Goal: Task Accomplishment & Management: Complete application form

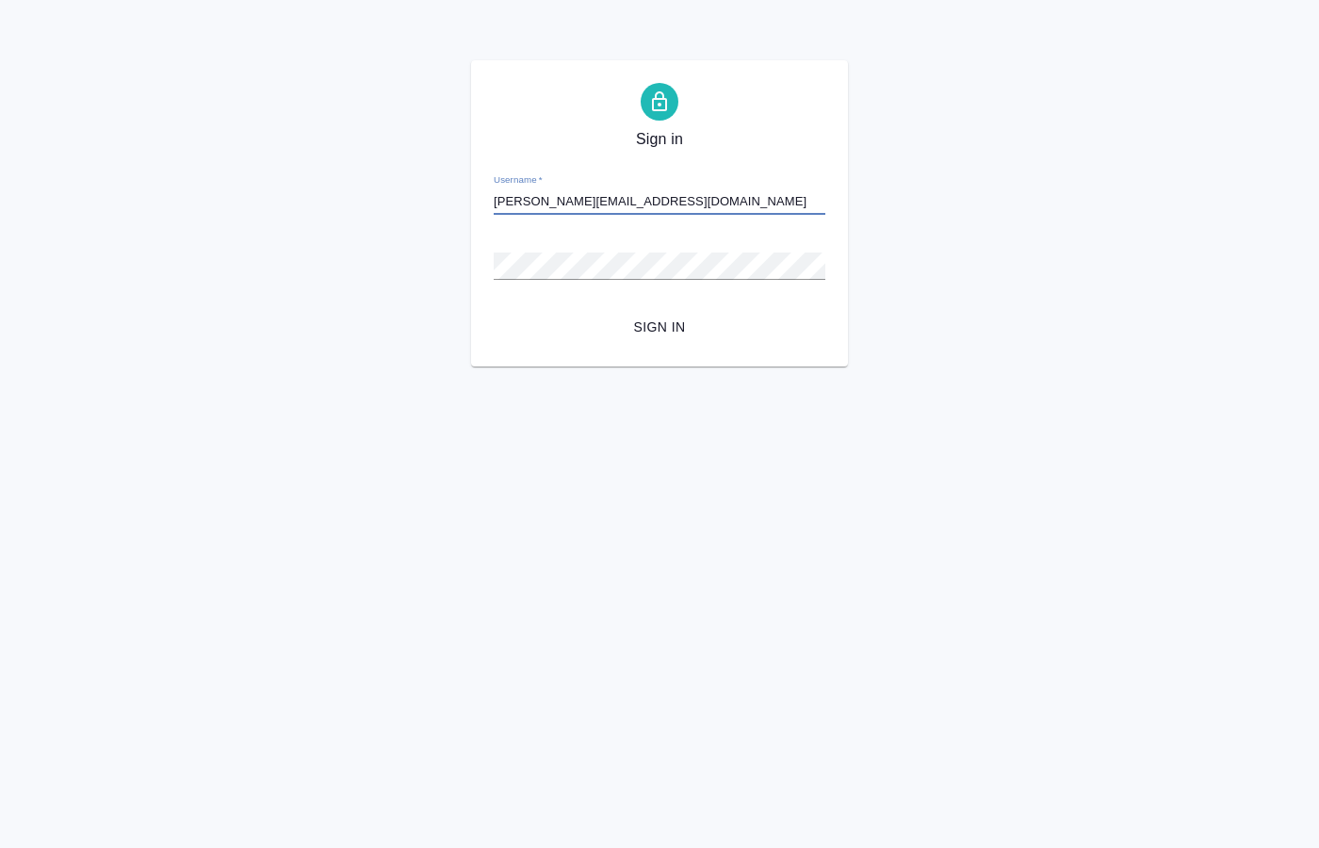
type input "[PERSON_NAME][EMAIL_ADDRESS][DOMAIN_NAME]"
click at [680, 323] on span "Sign in" at bounding box center [659, 328] width 301 height 24
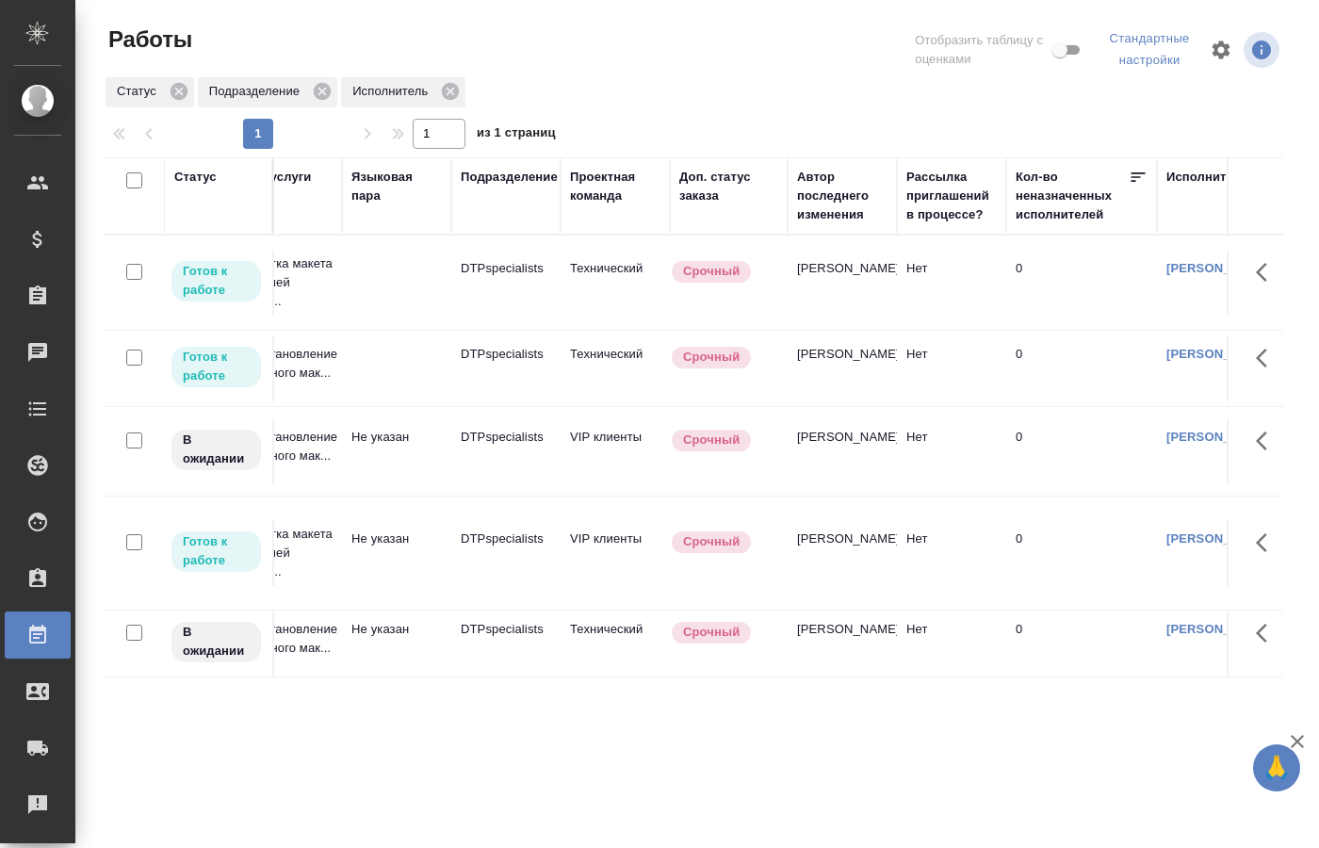
scroll to position [0, 364]
click at [382, 274] on td at bounding box center [402, 283] width 109 height 66
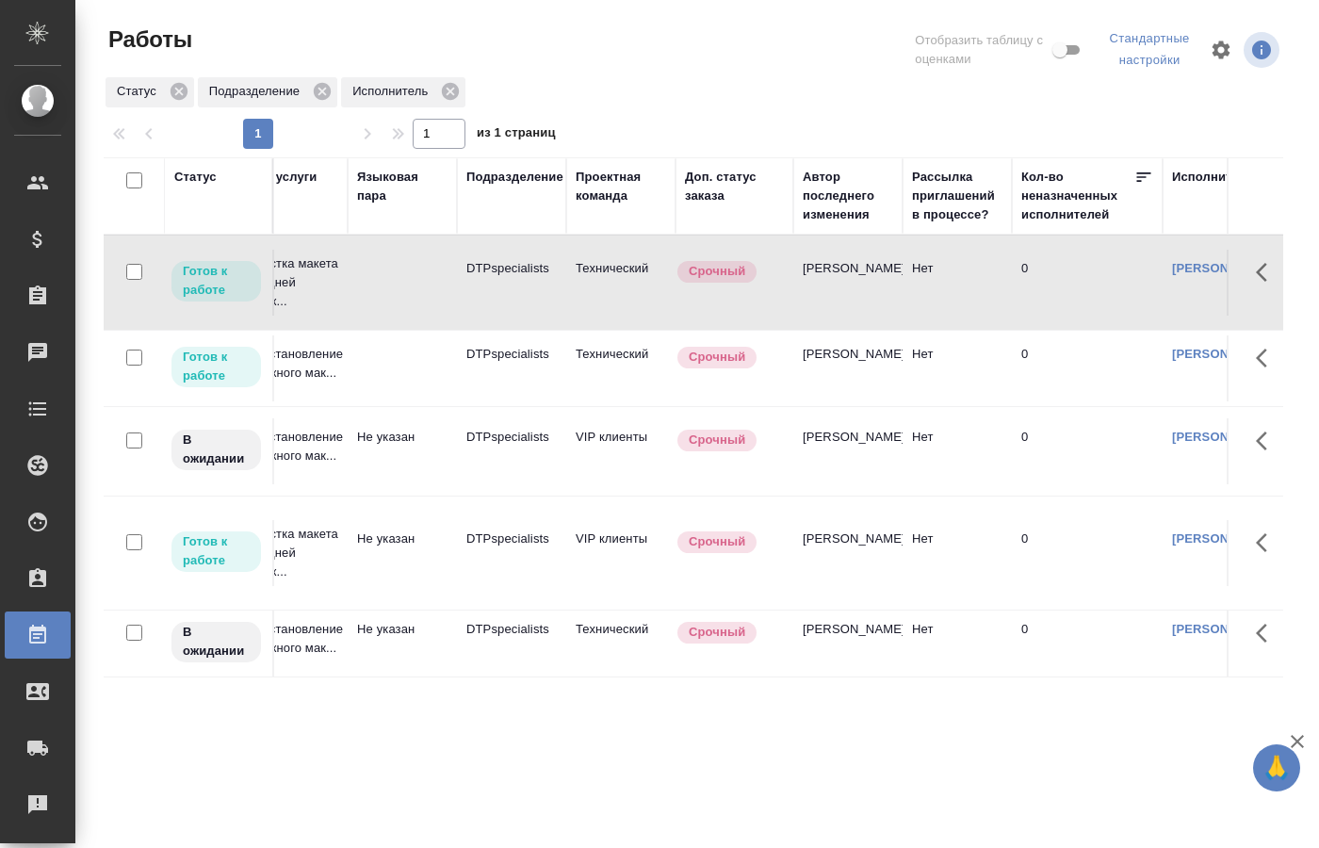
click at [382, 274] on td at bounding box center [402, 283] width 109 height 66
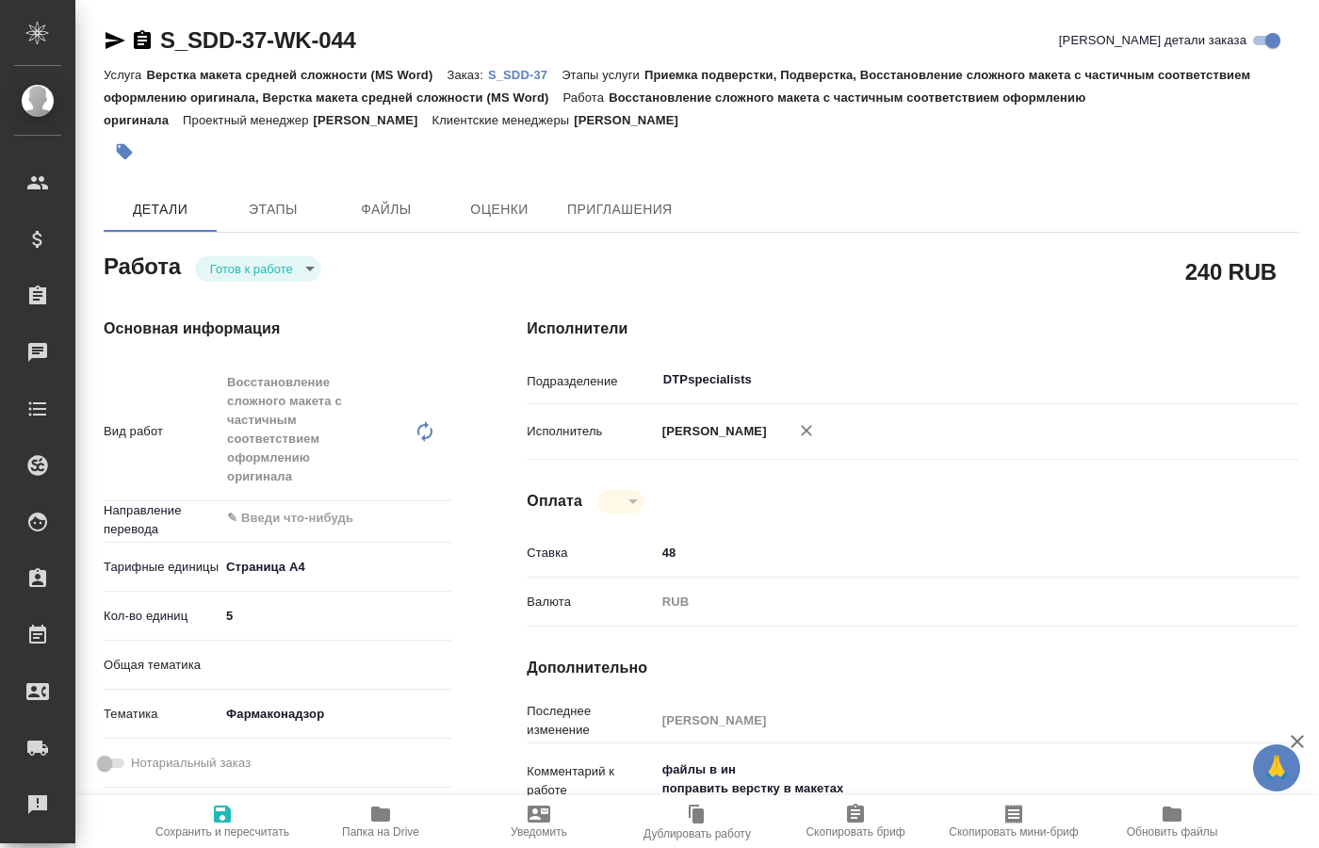
type textarea "x"
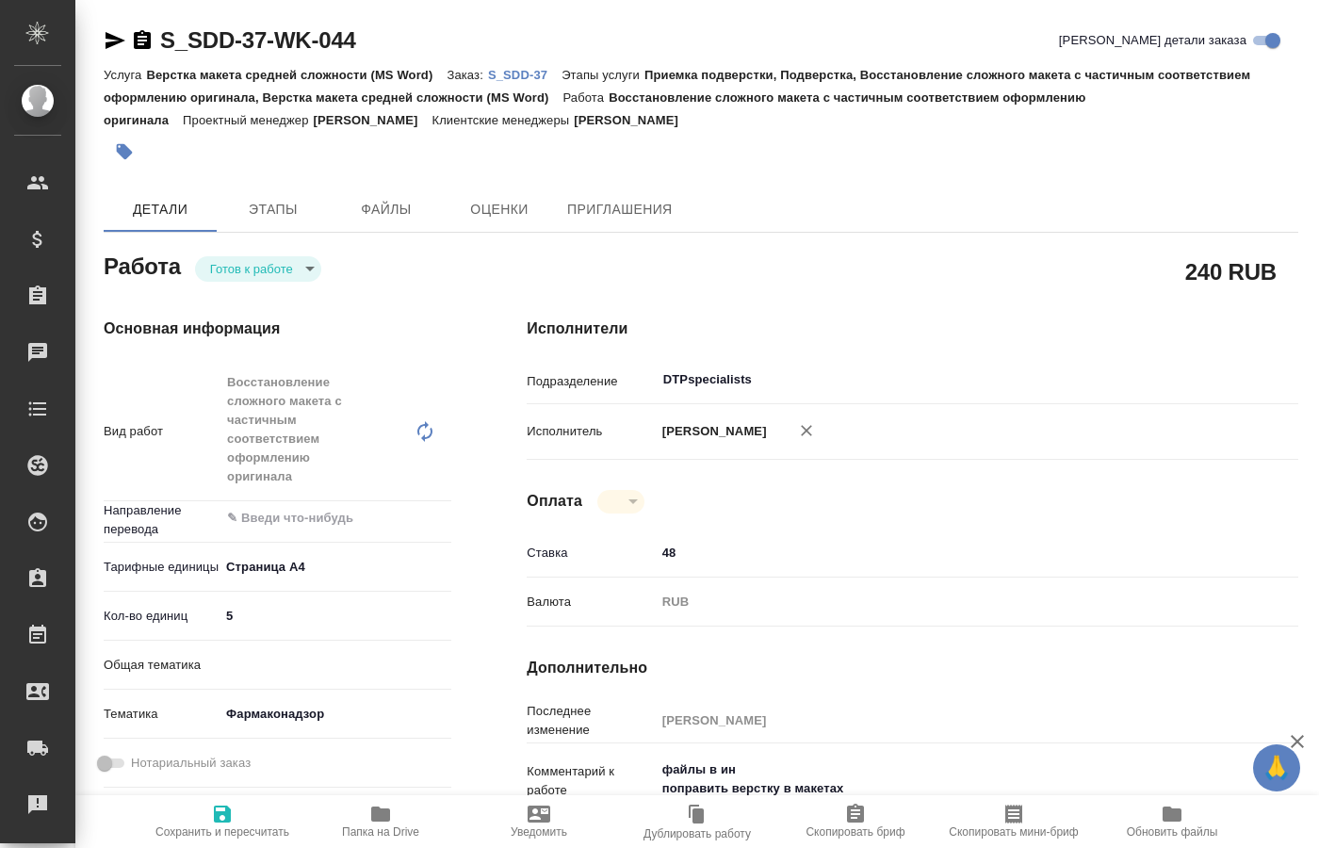
type textarea "x"
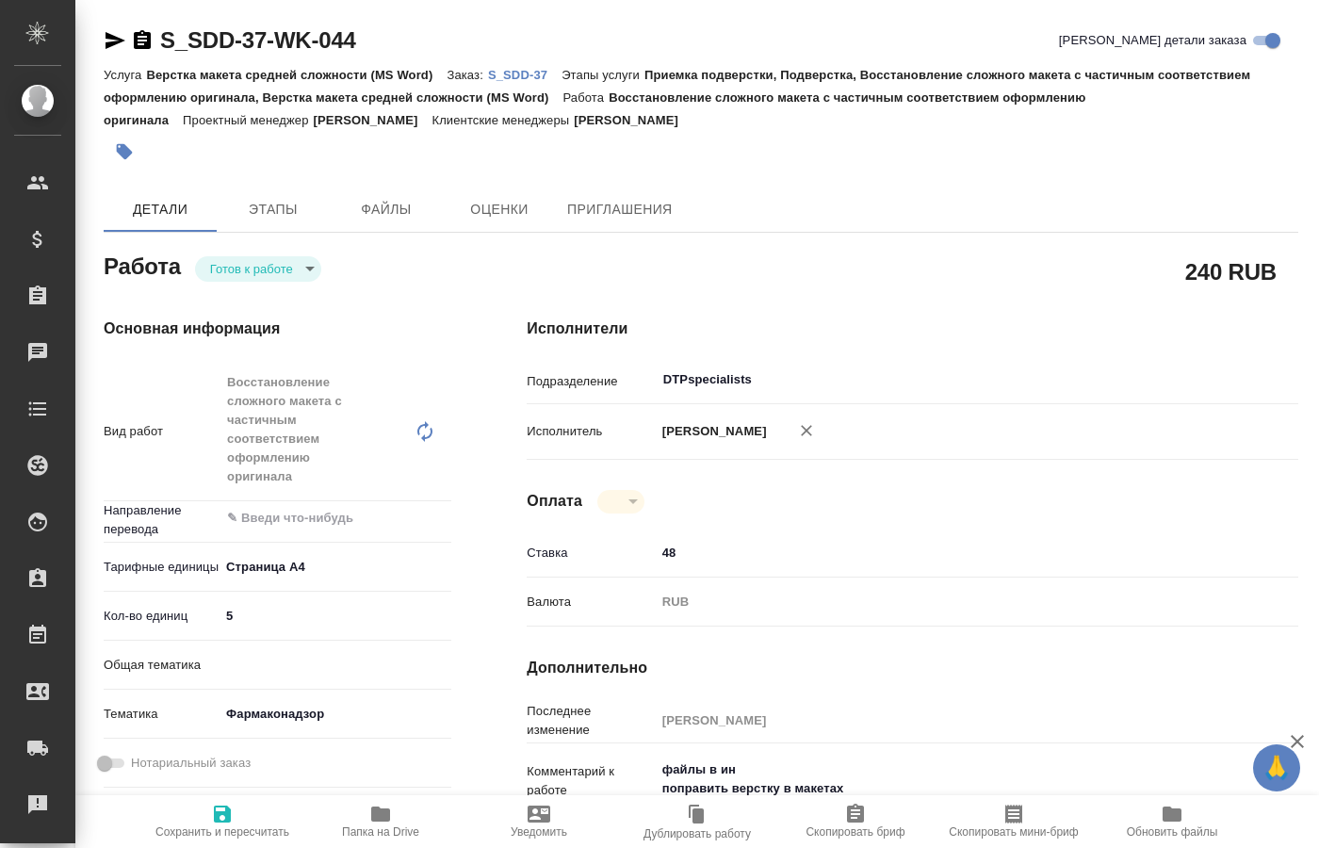
type textarea "x"
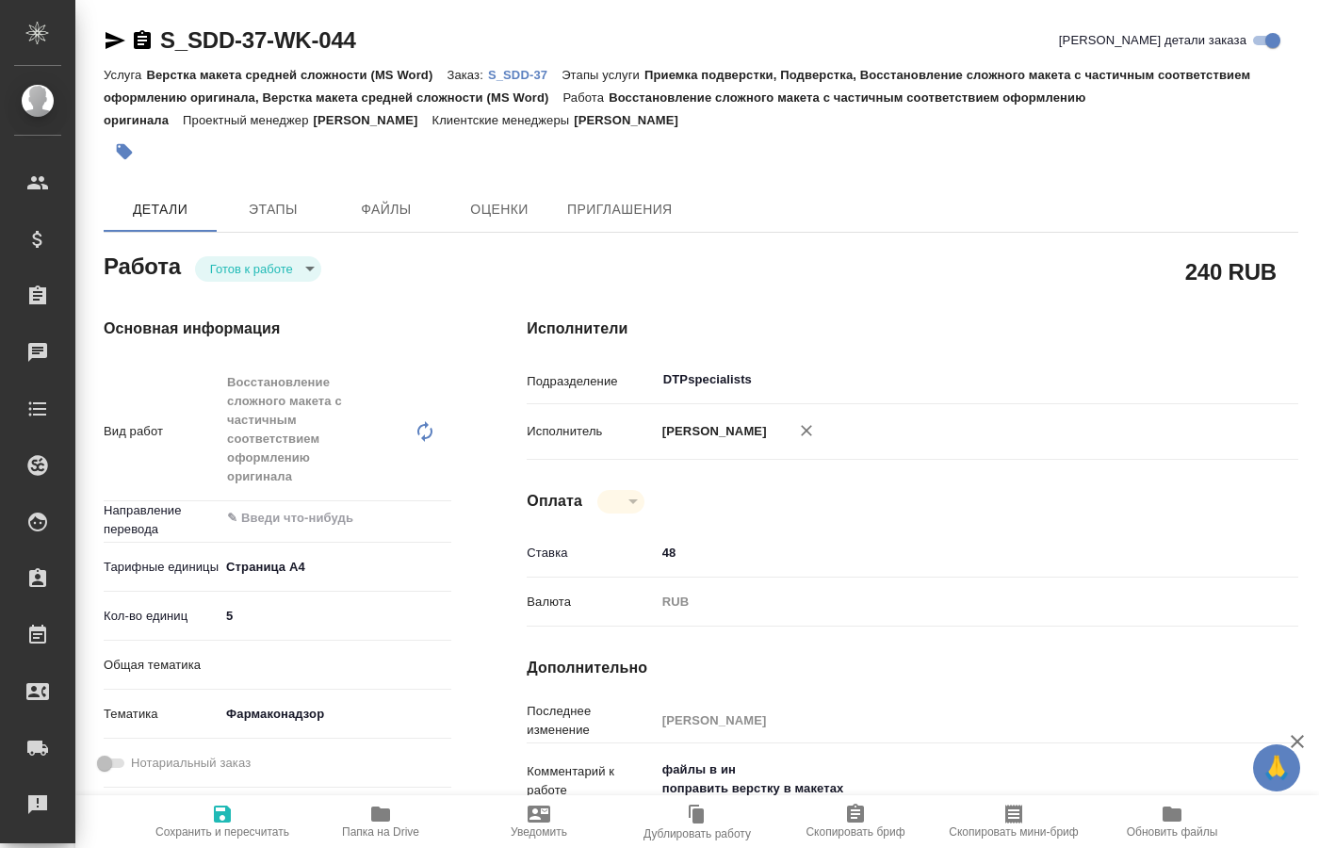
type textarea "x"
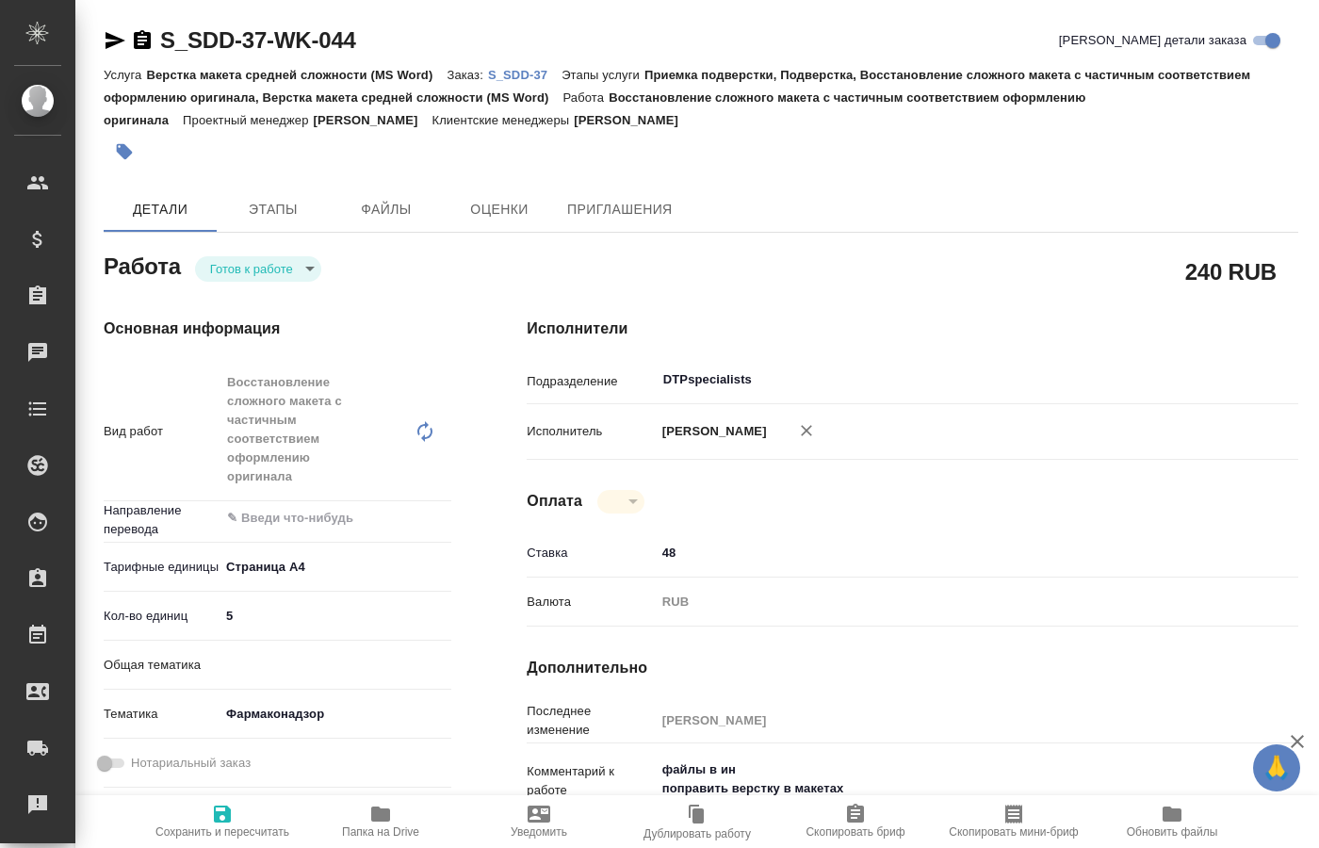
type textarea "x"
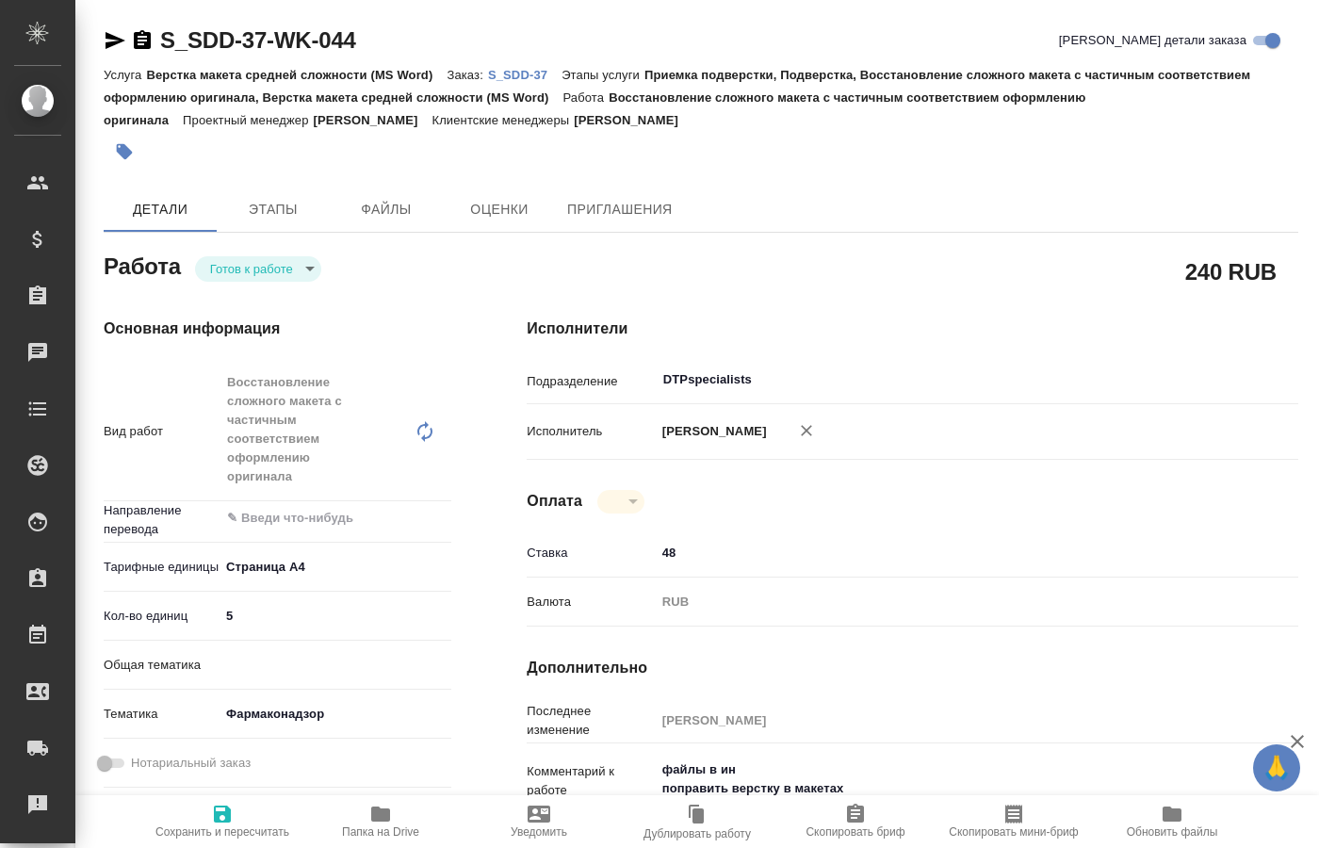
type textarea "x"
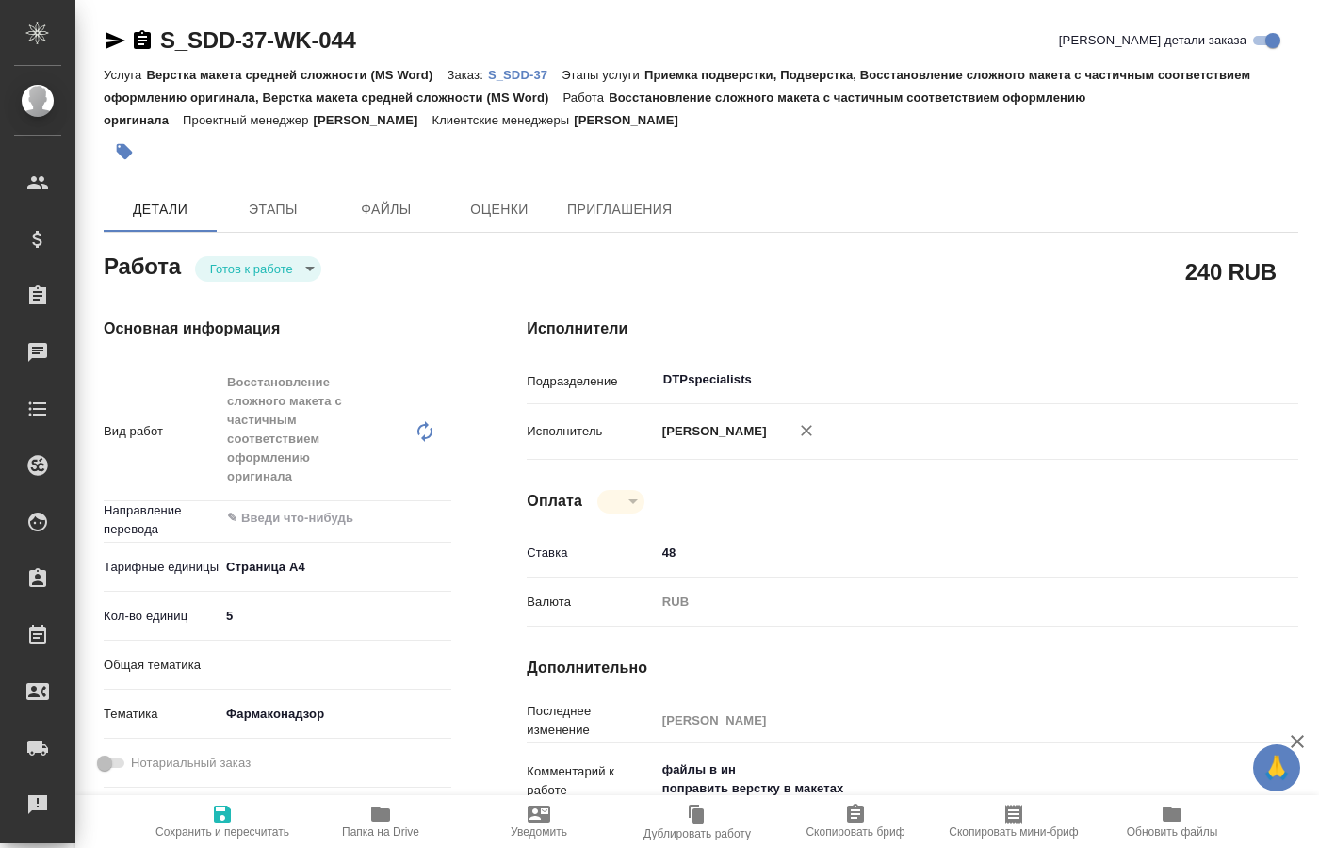
type textarea "x"
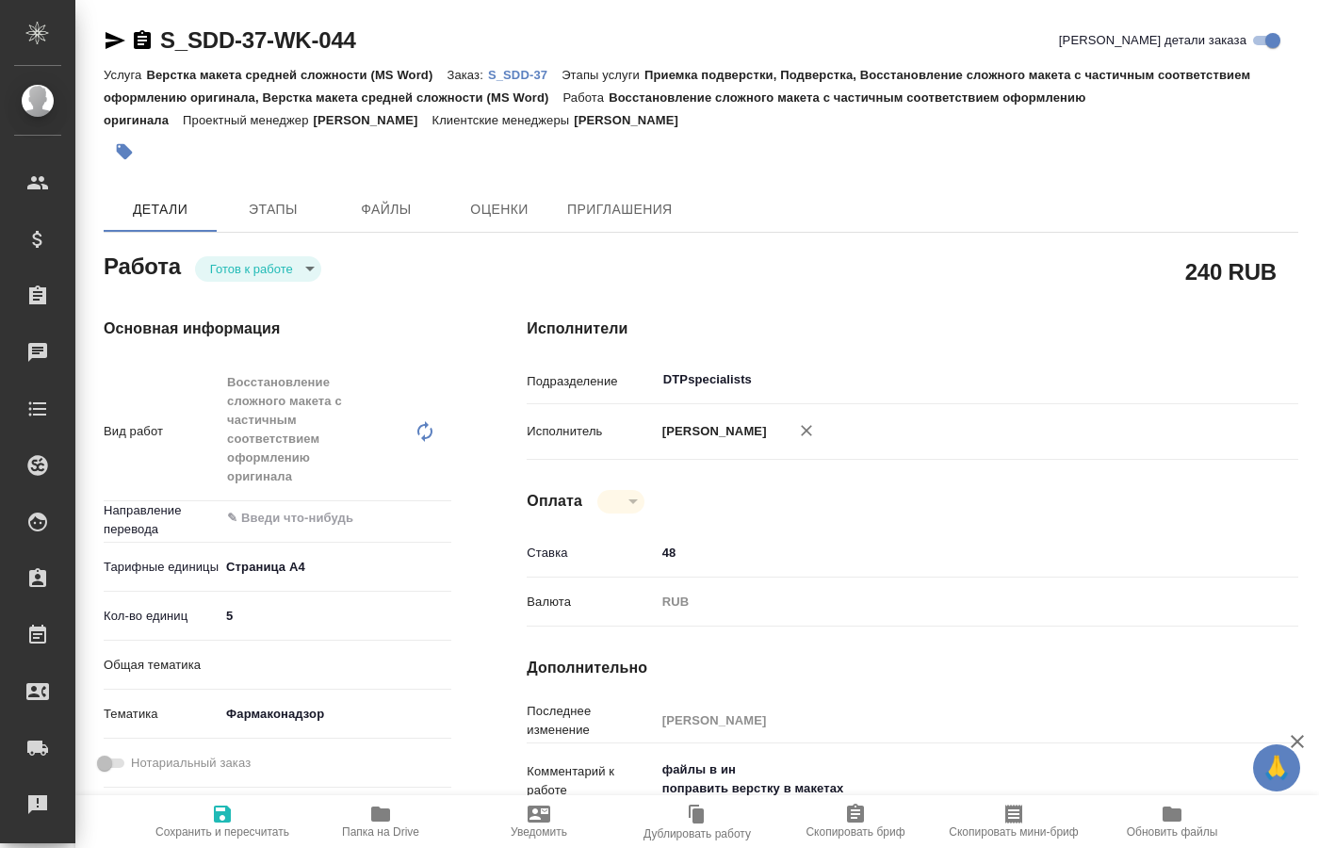
type textarea "x"
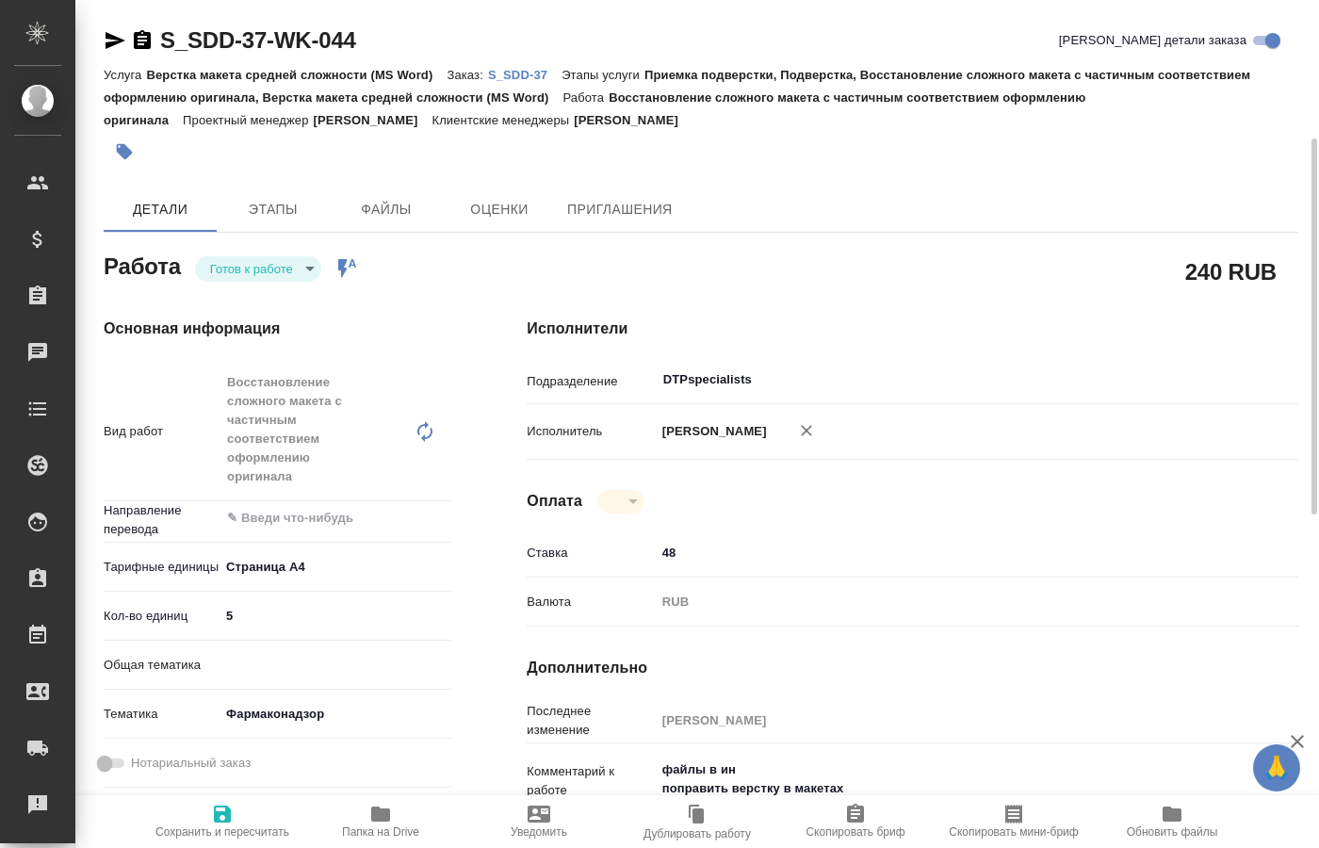
scroll to position [96, 0]
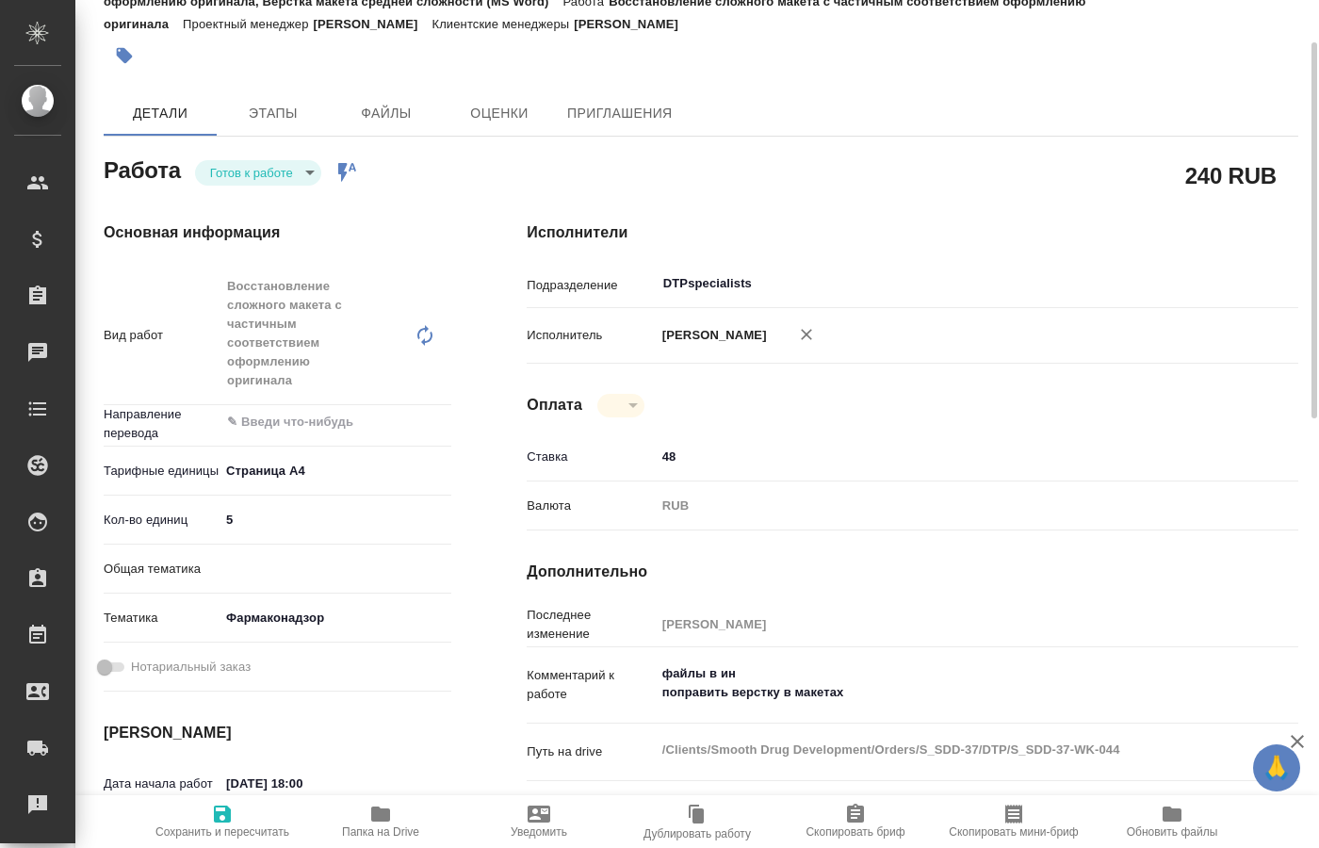
type textarea "x"
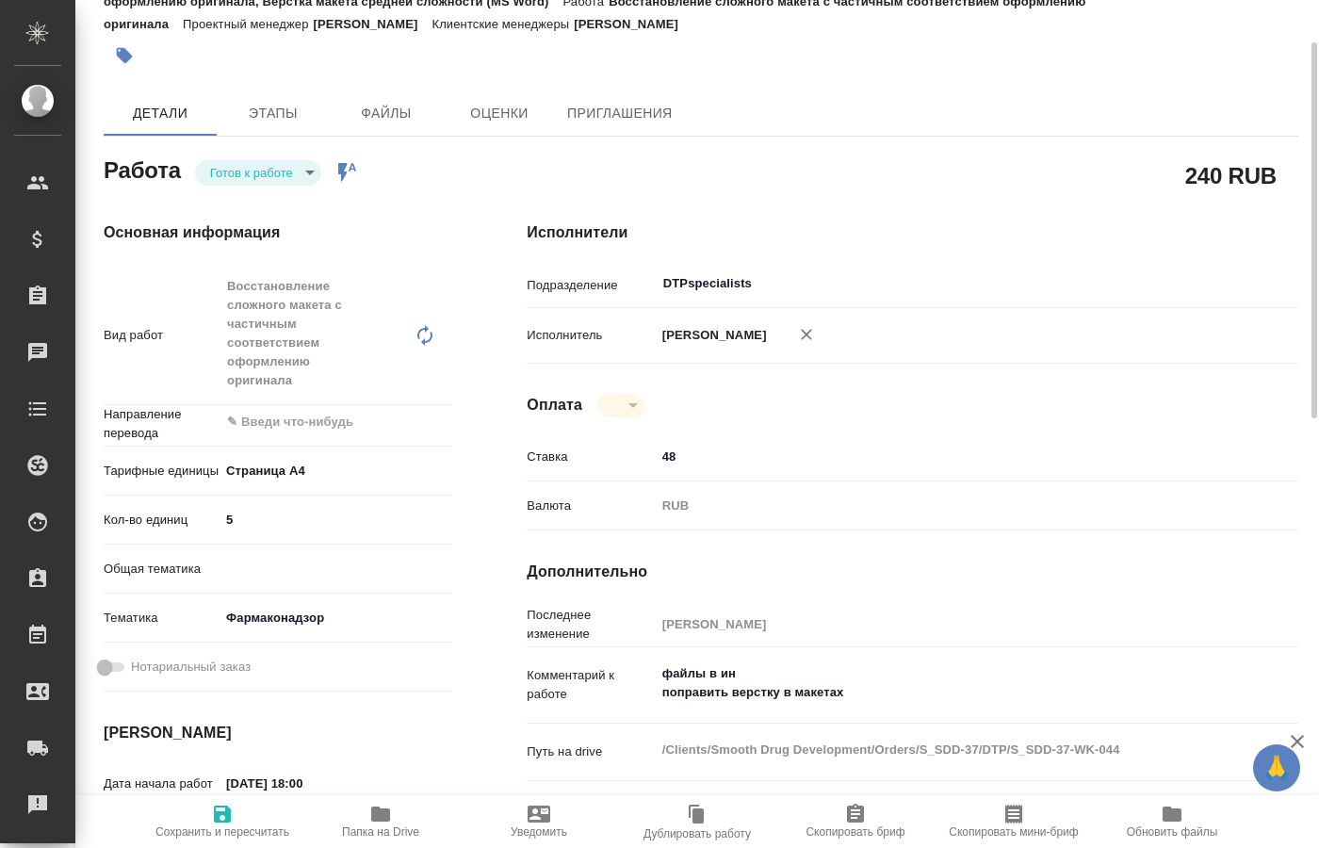
type textarea "x"
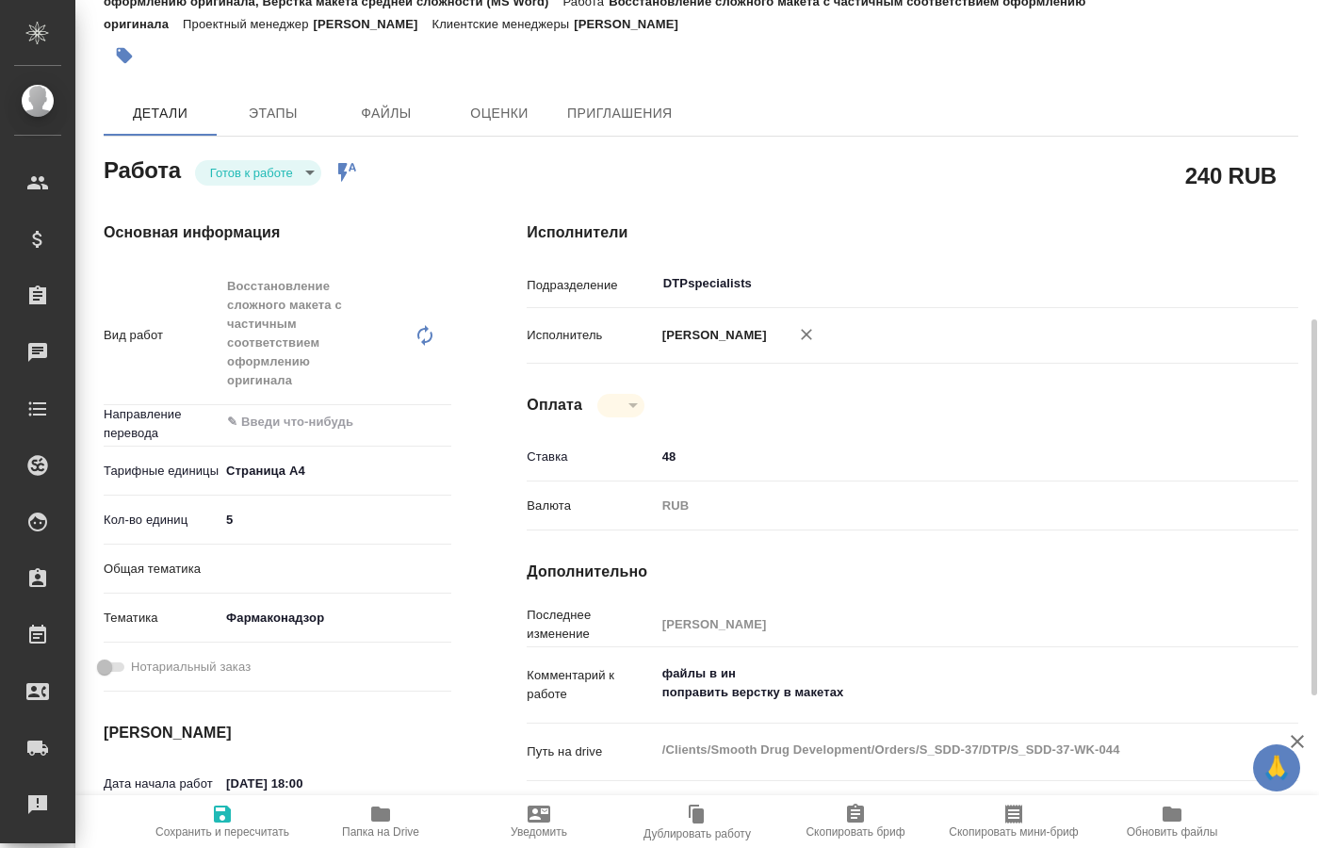
scroll to position [384, 0]
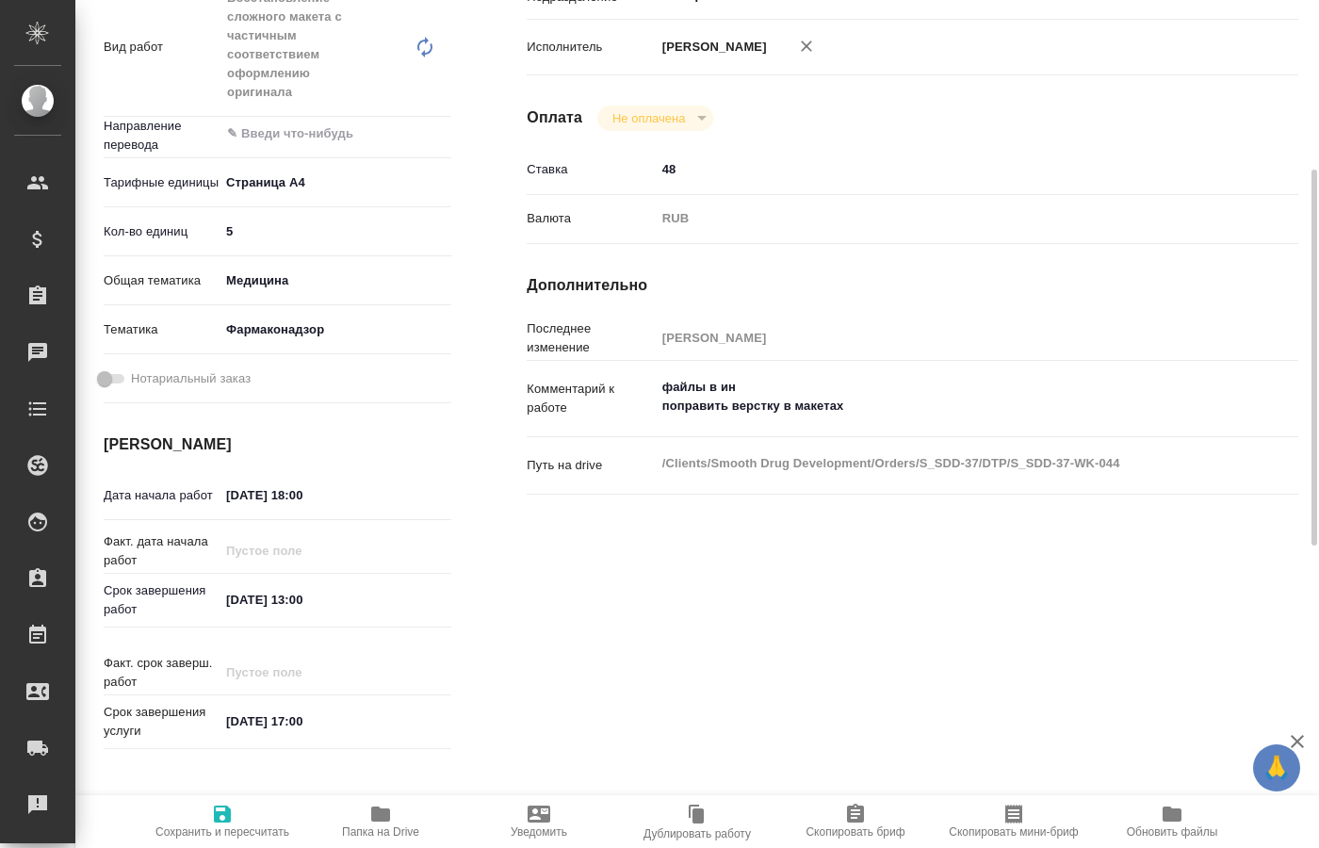
type textarea "x"
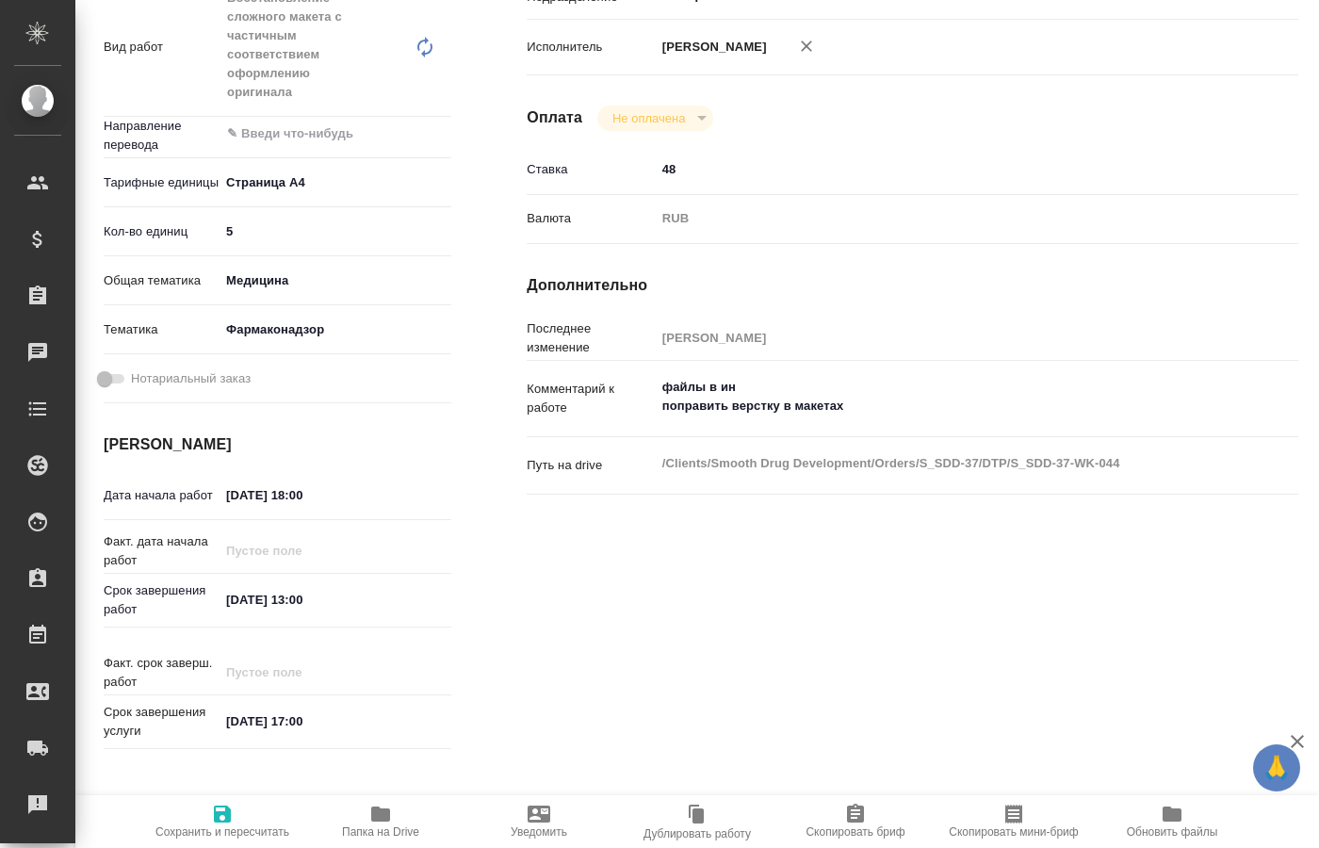
scroll to position [0, 0]
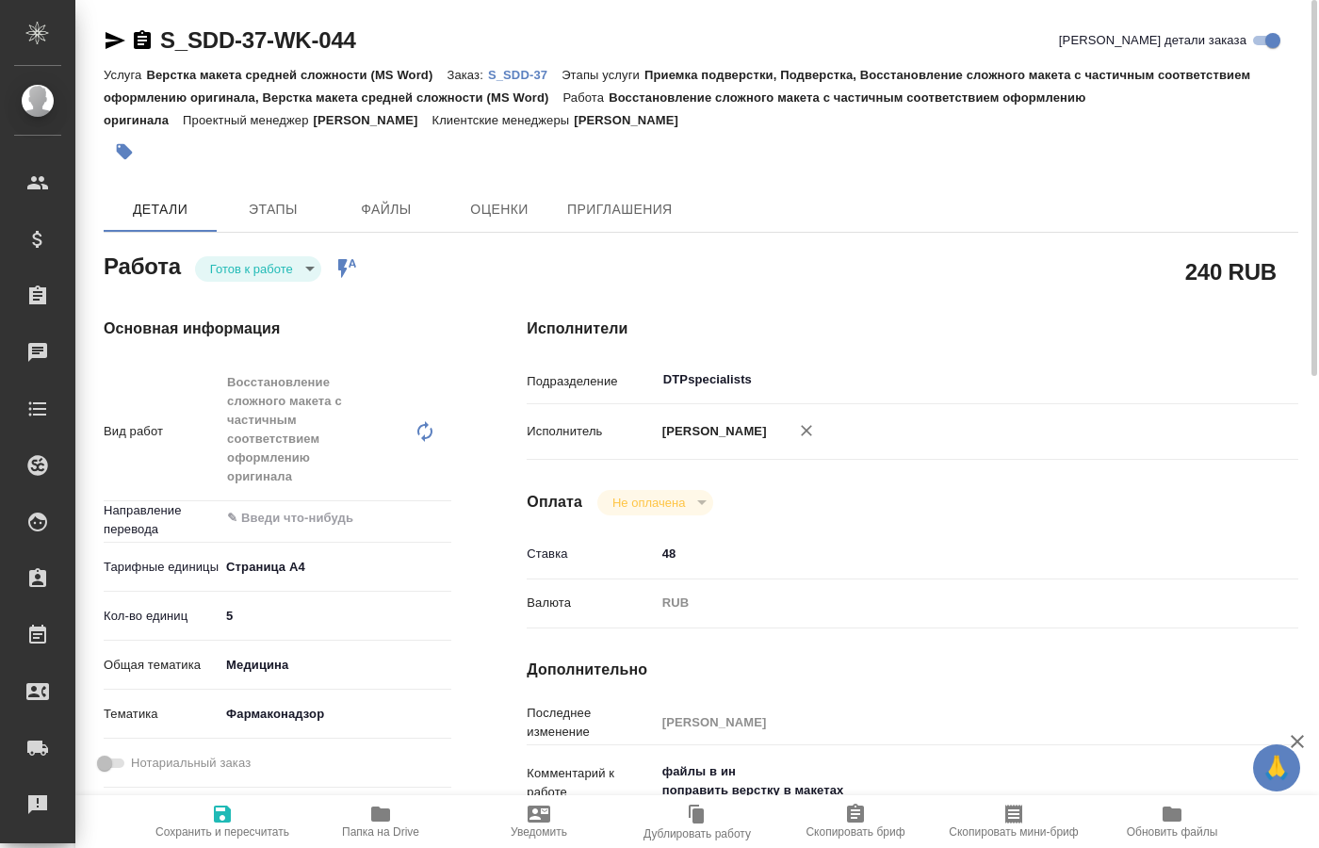
type textarea "x"
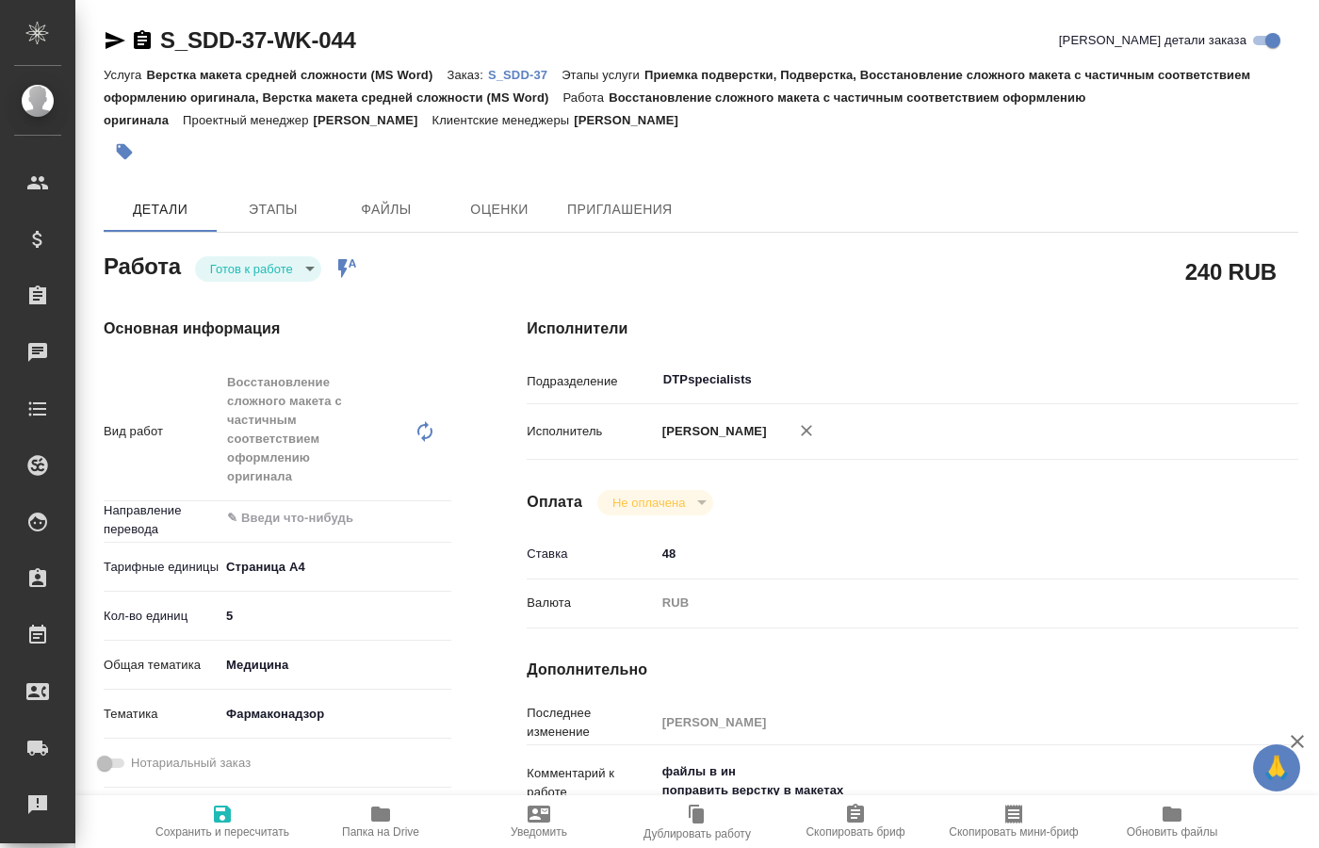
type textarea "x"
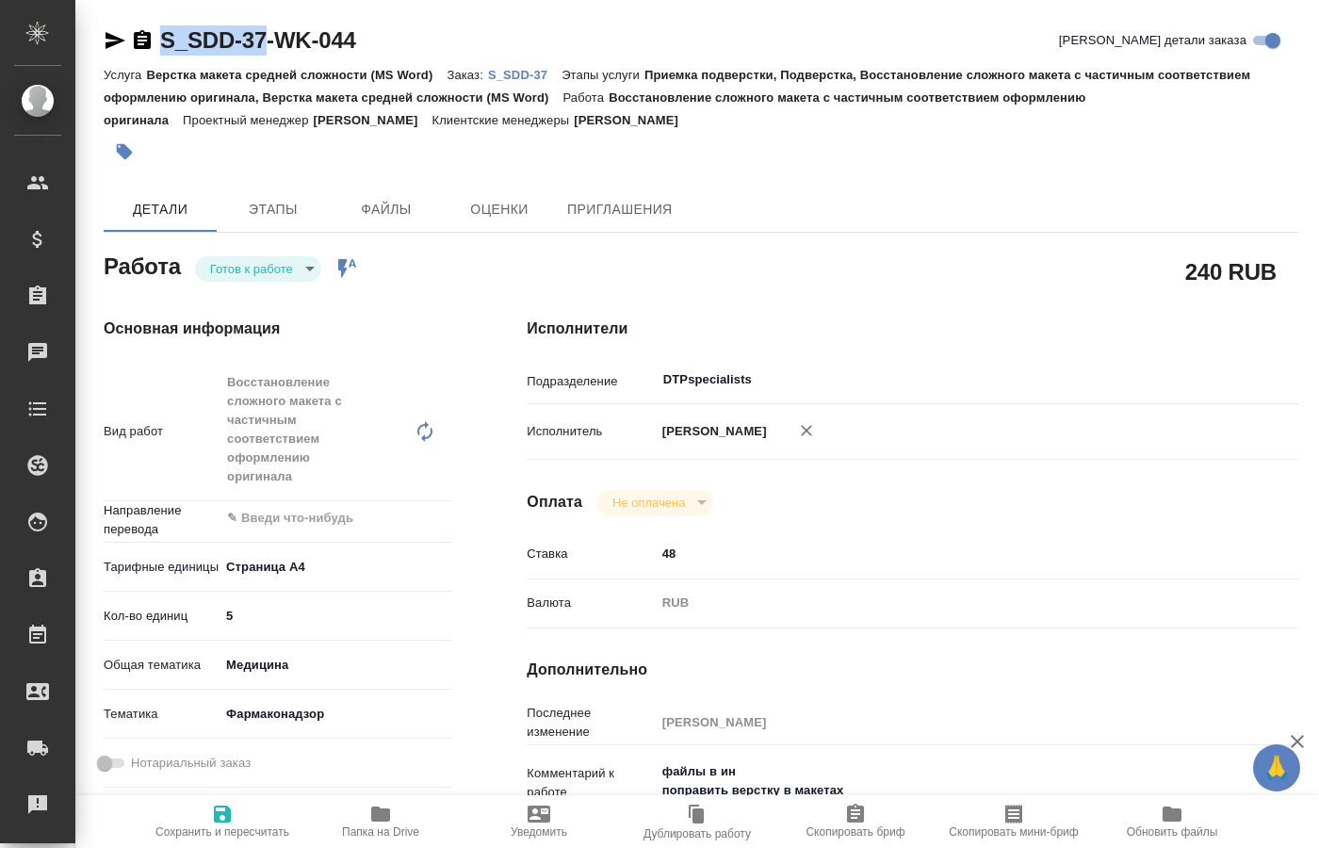
drag, startPoint x: 156, startPoint y: 18, endPoint x: 261, endPoint y: 50, distance: 109.3
copy div "S_SDD-37"
type textarea "x"
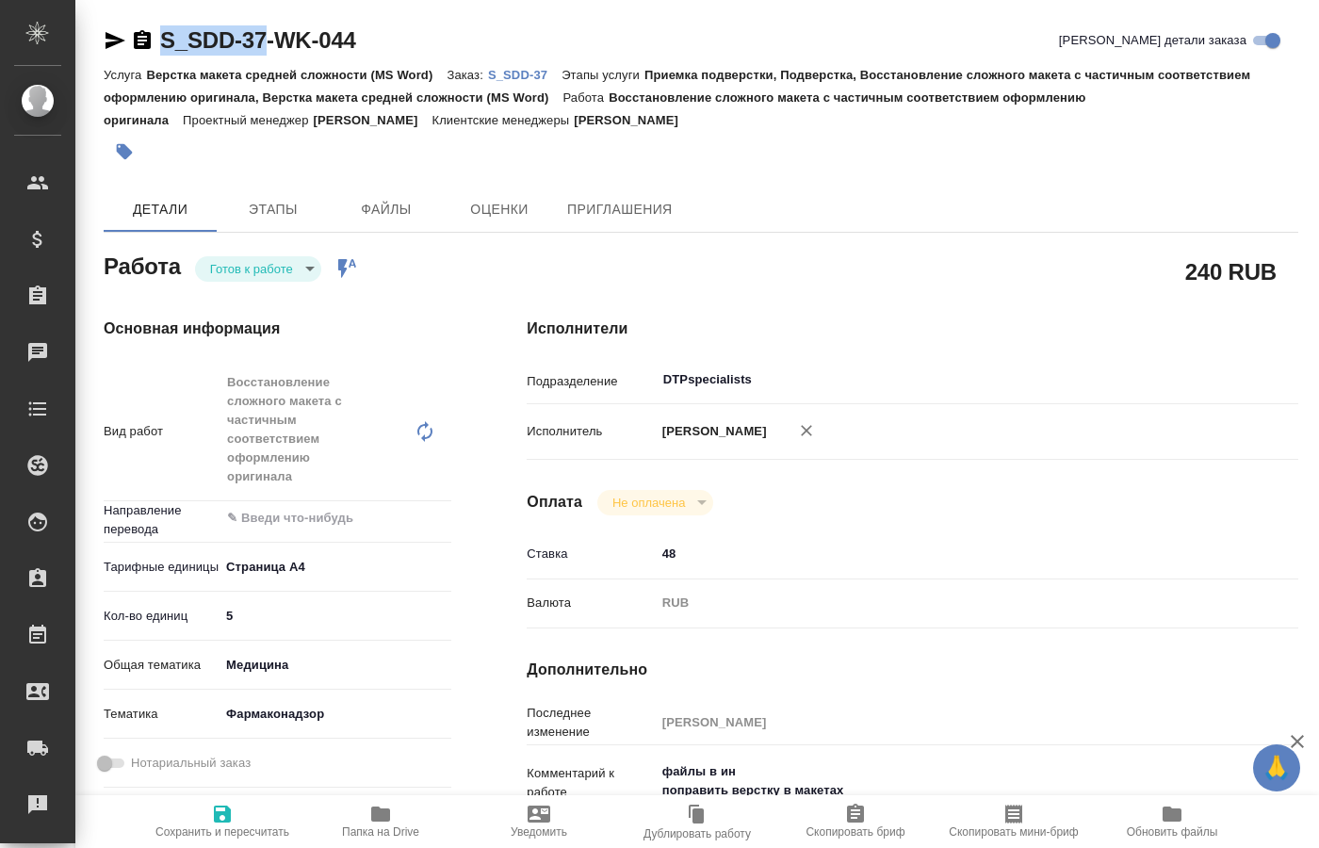
type textarea "x"
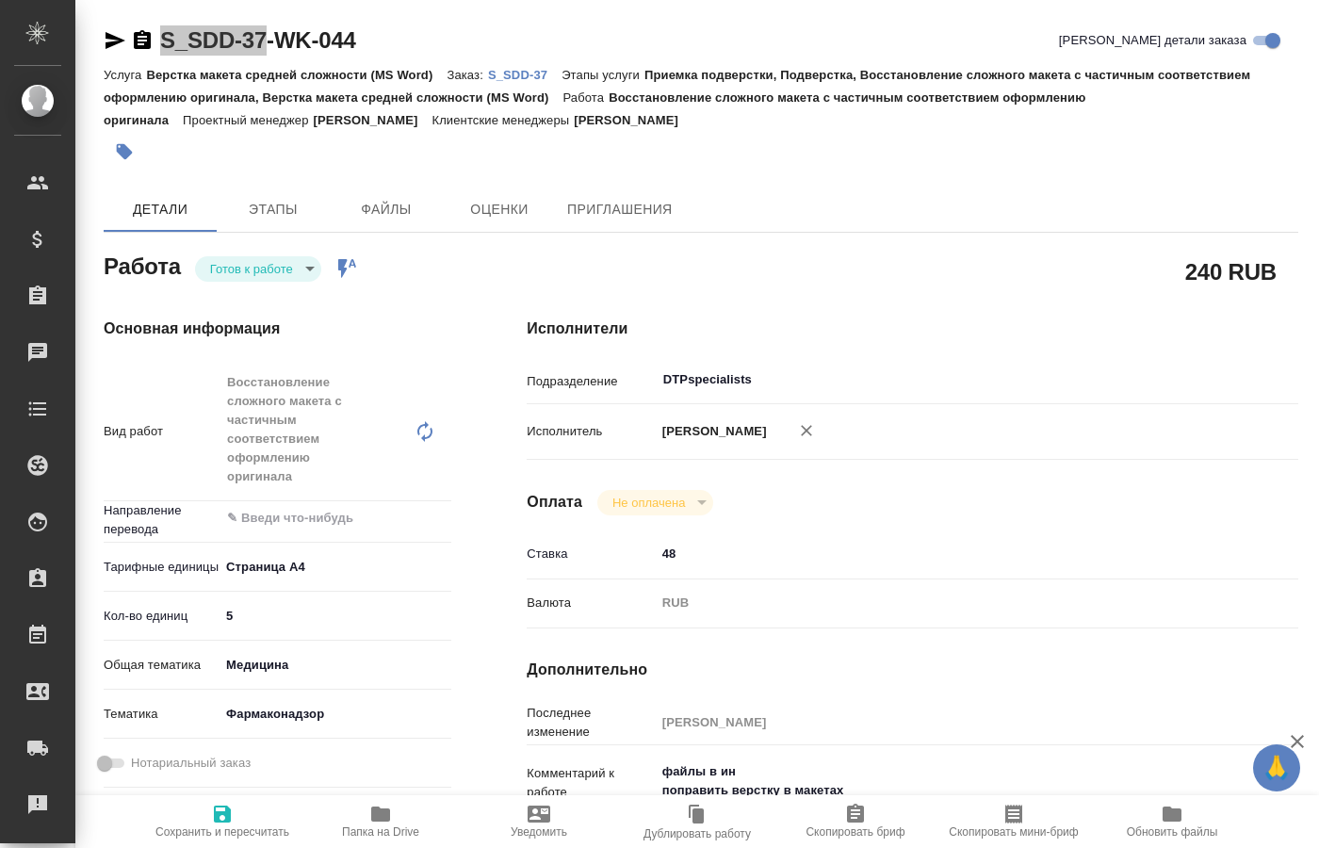
type textarea "x"
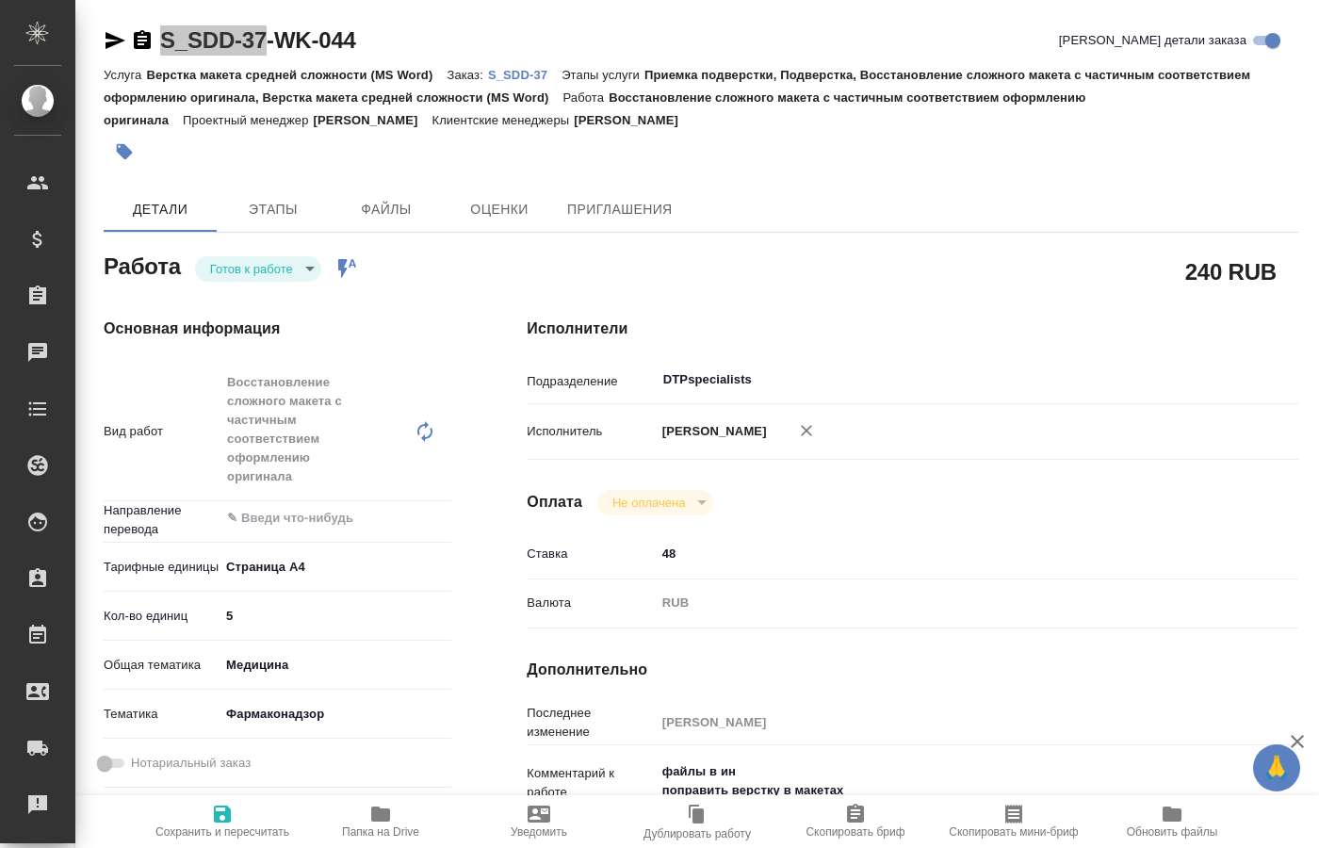
type textarea "x"
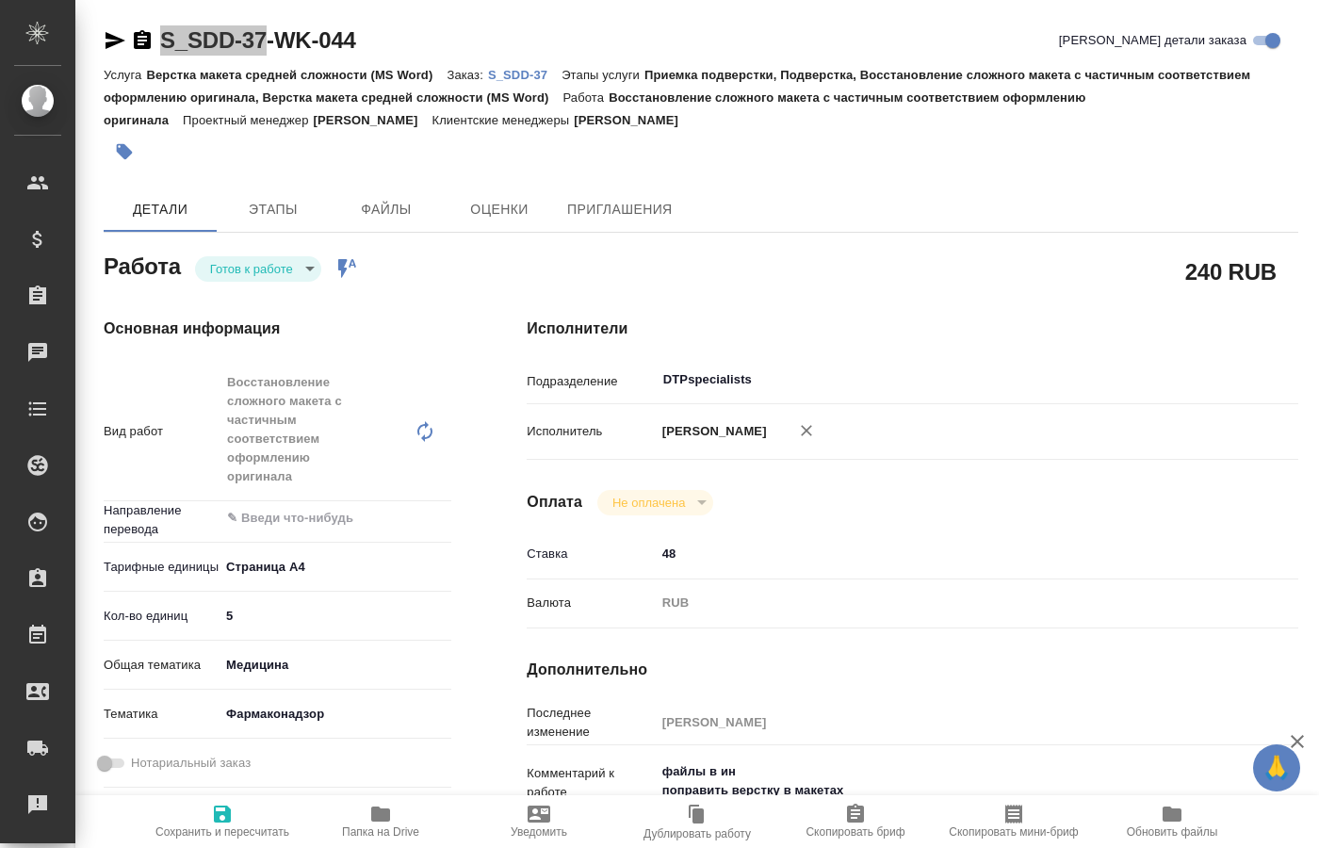
type textarea "x"
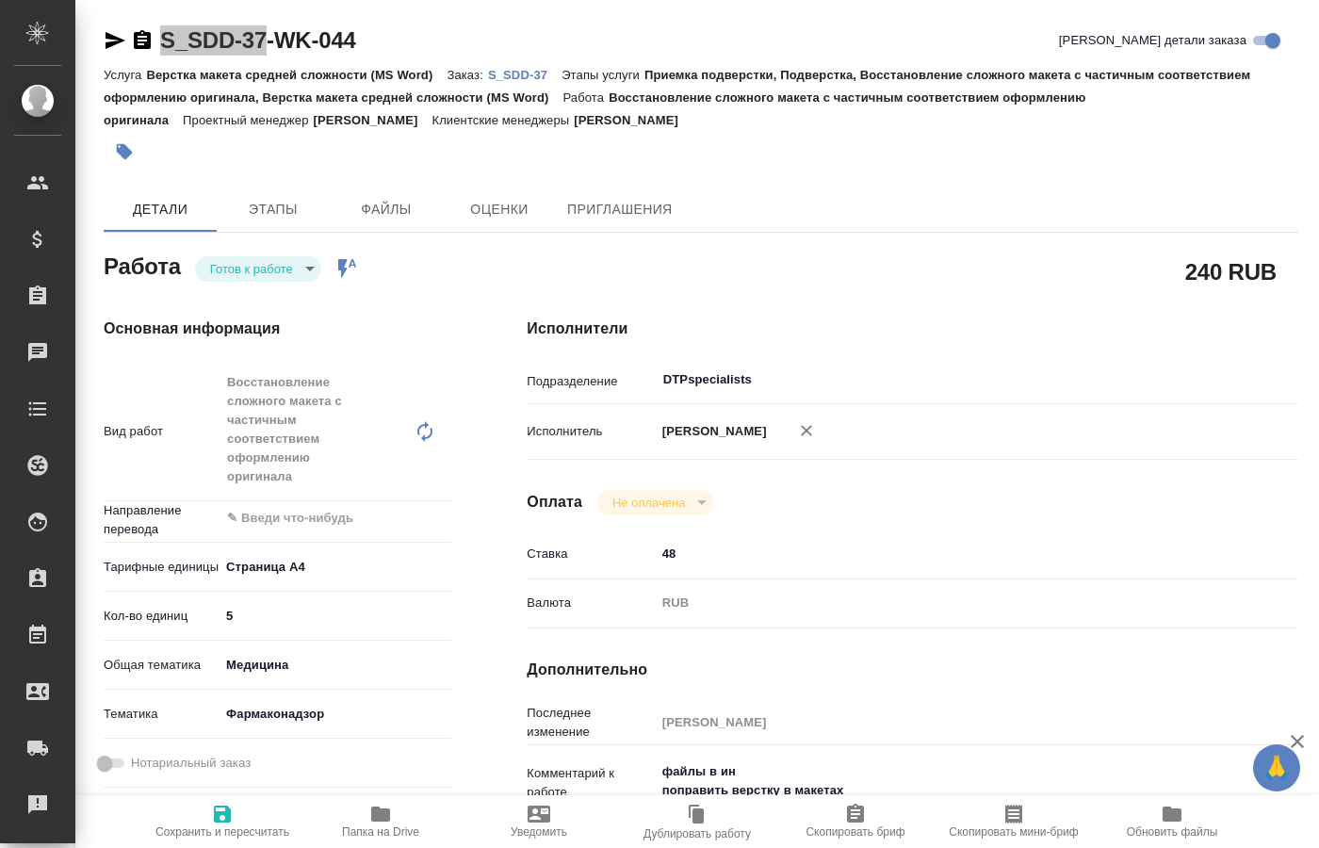
type textarea "x"
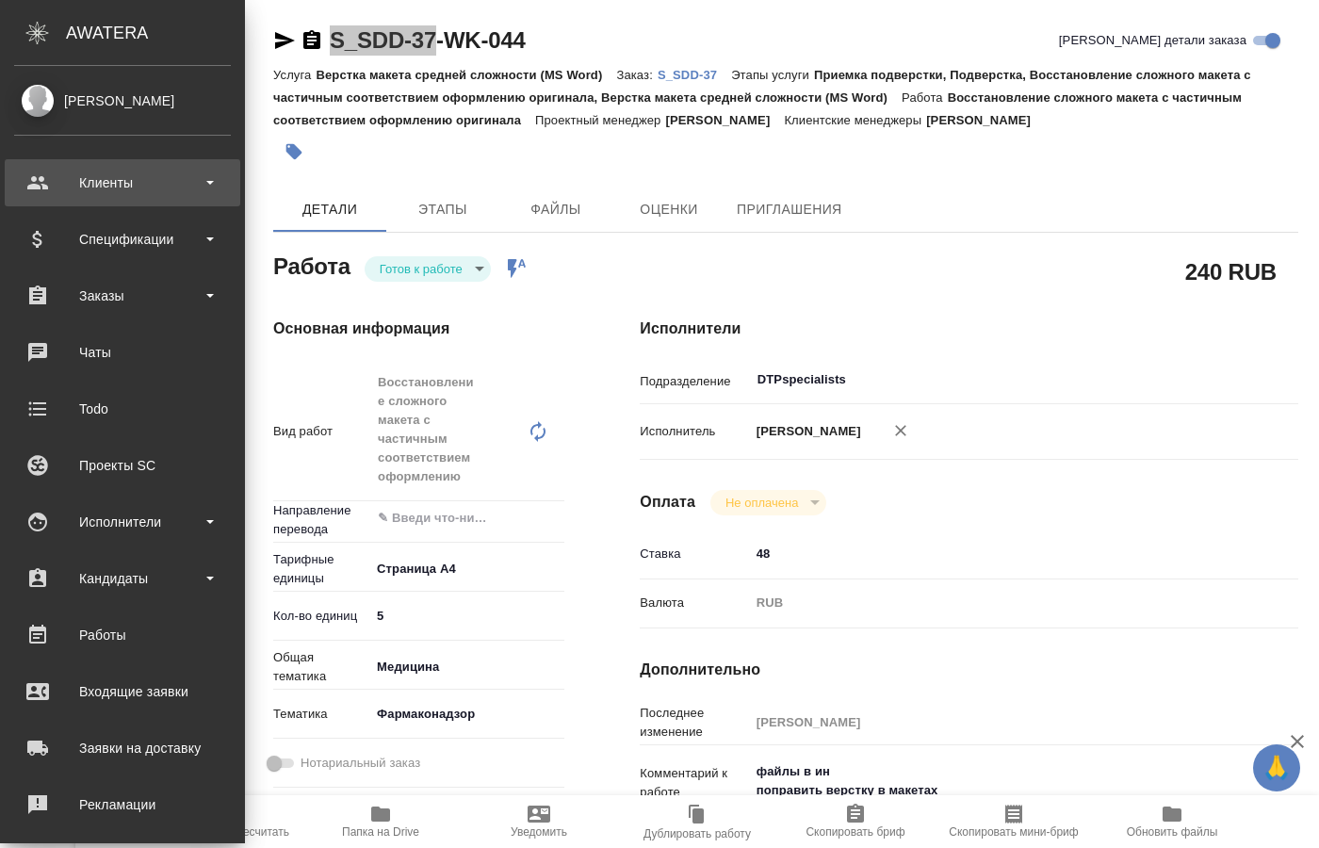
type textarea "x"
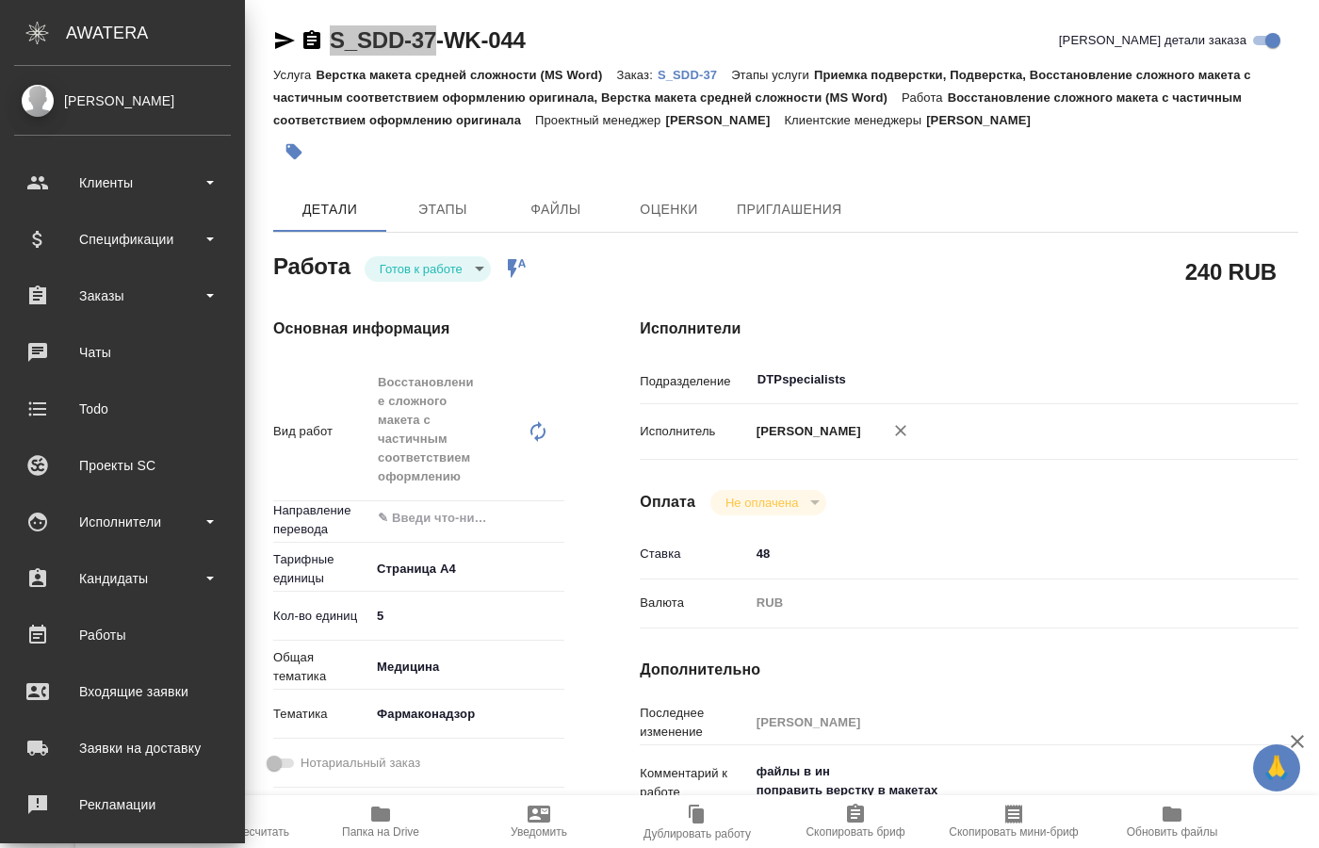
type textarea "x"
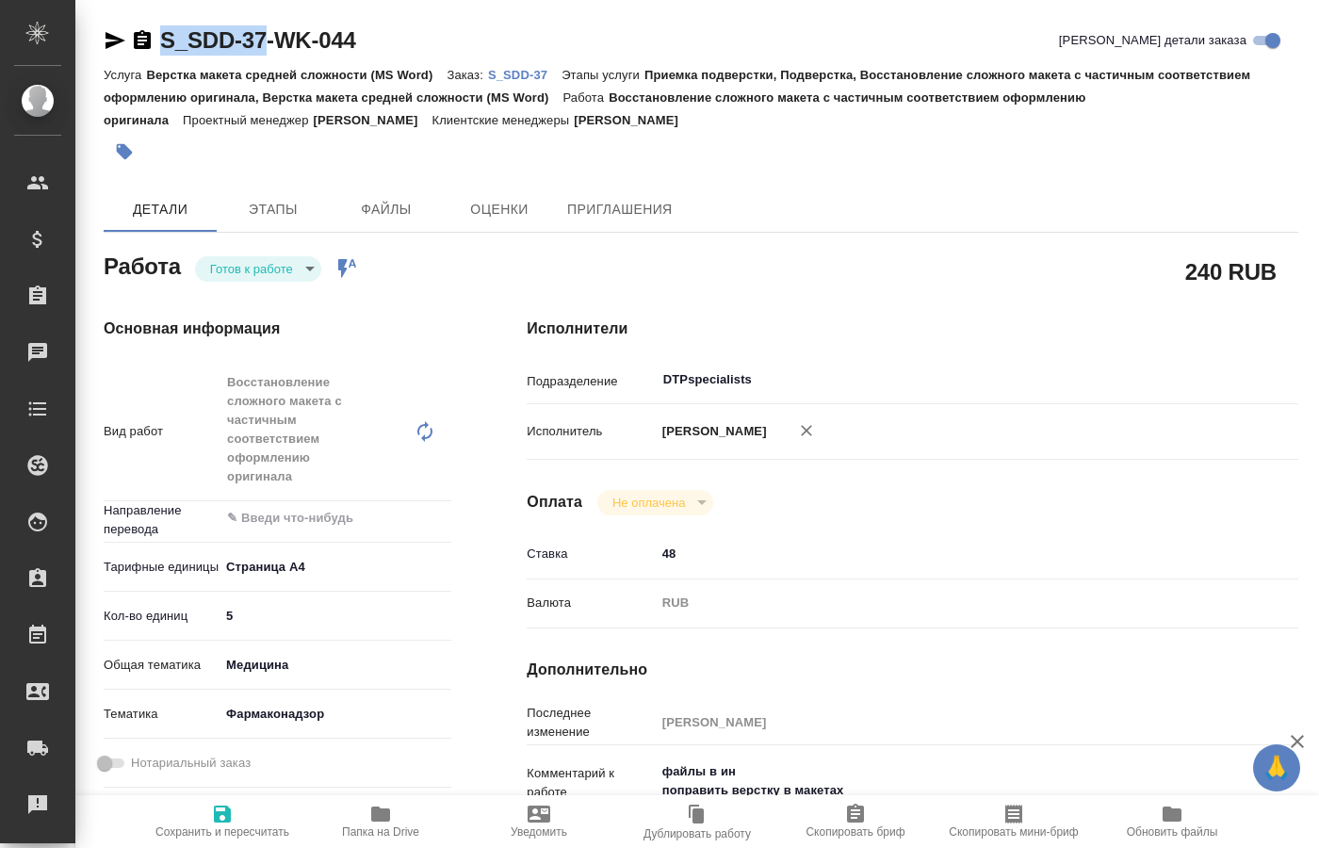
type textarea "x"
